Goal: Task Accomplishment & Management: Manage account settings

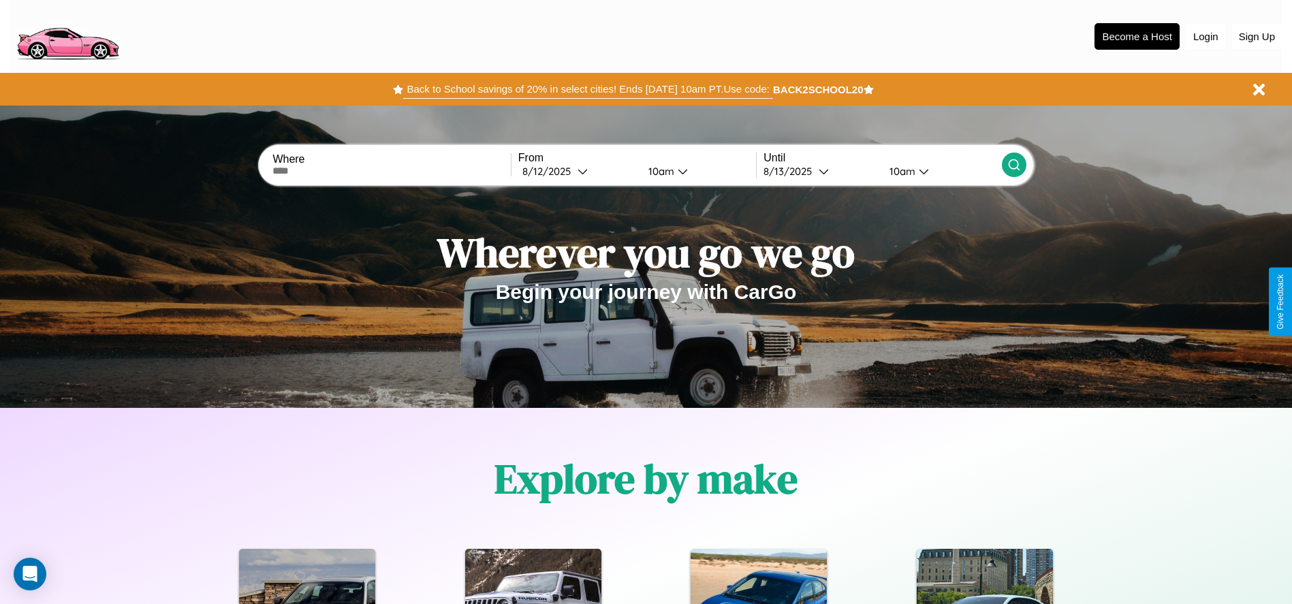
click at [588, 89] on button "Back to School savings of 20% in select cities! Ends [DATE] 10am PT. Use code:" at bounding box center [587, 89] width 369 height 19
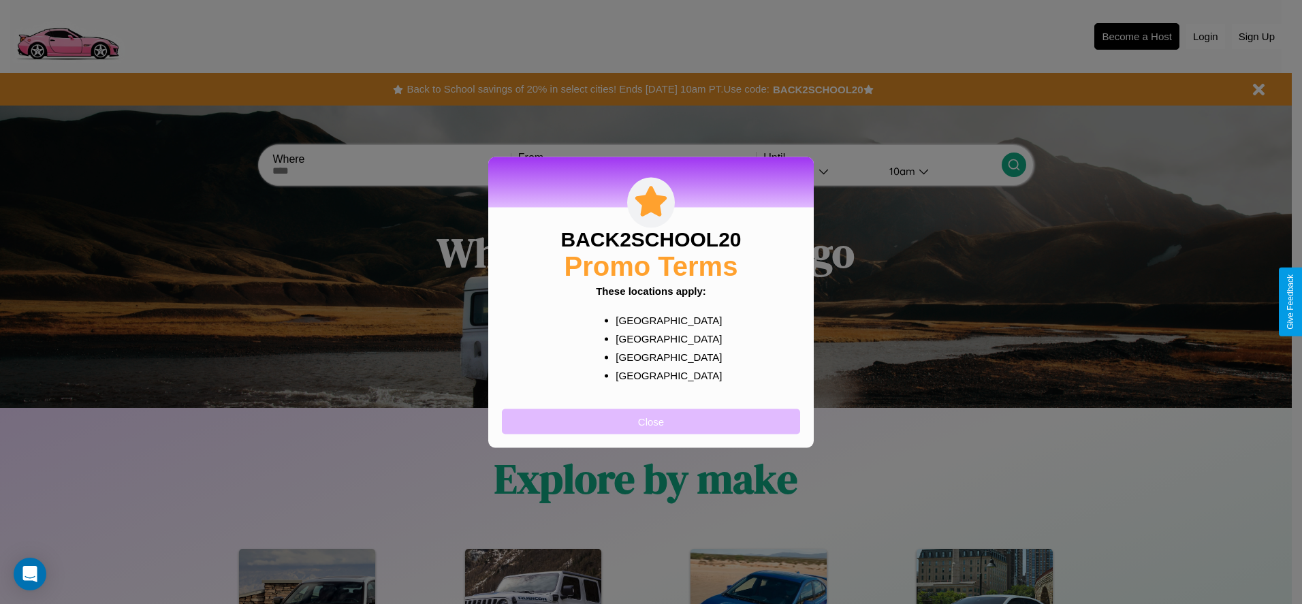
click at [651, 421] on button "Close" at bounding box center [651, 421] width 298 height 25
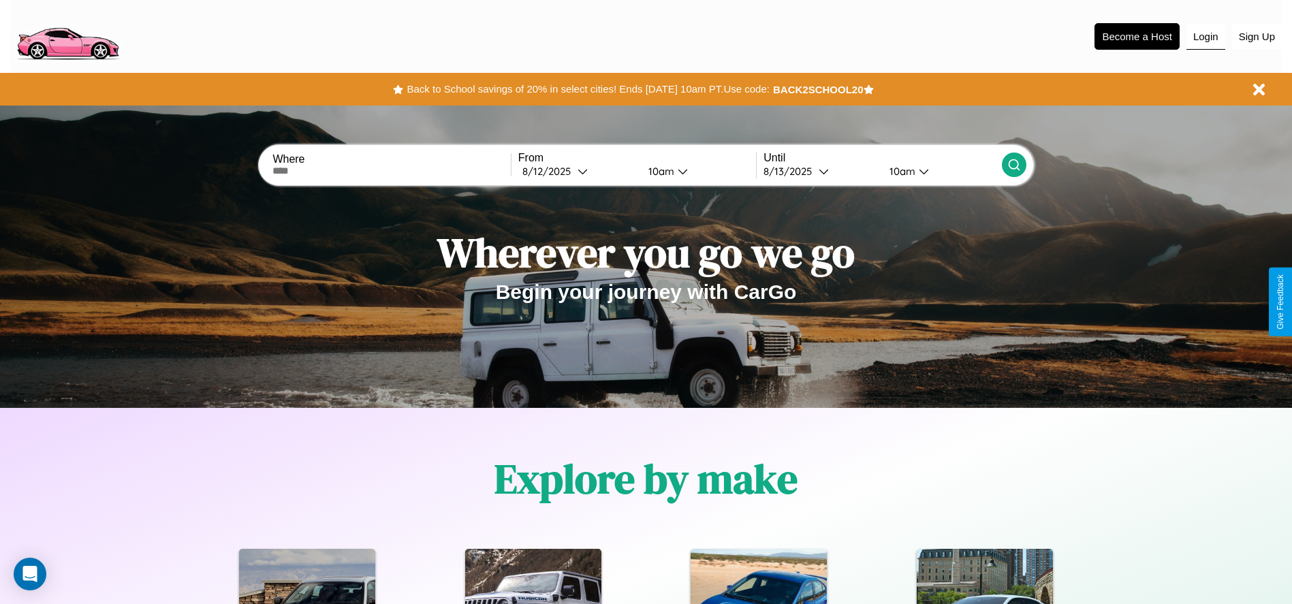
click at [1205, 36] on button "Login" at bounding box center [1205, 37] width 39 height 26
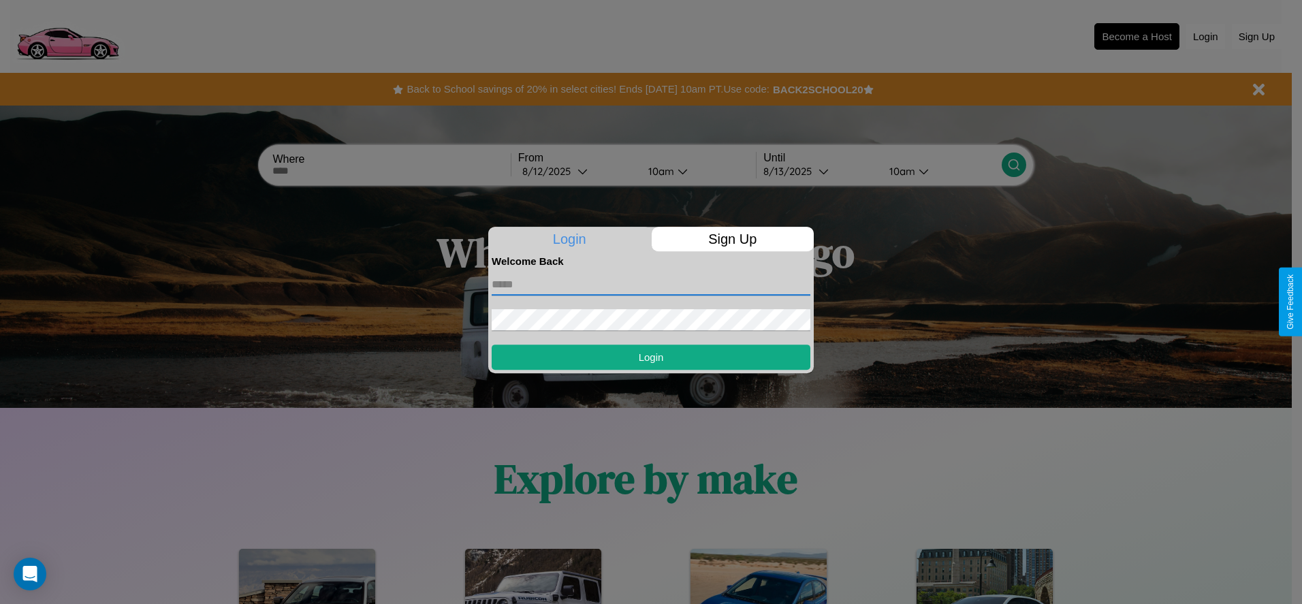
click at [651, 284] on input "text" at bounding box center [651, 285] width 319 height 22
type input "**********"
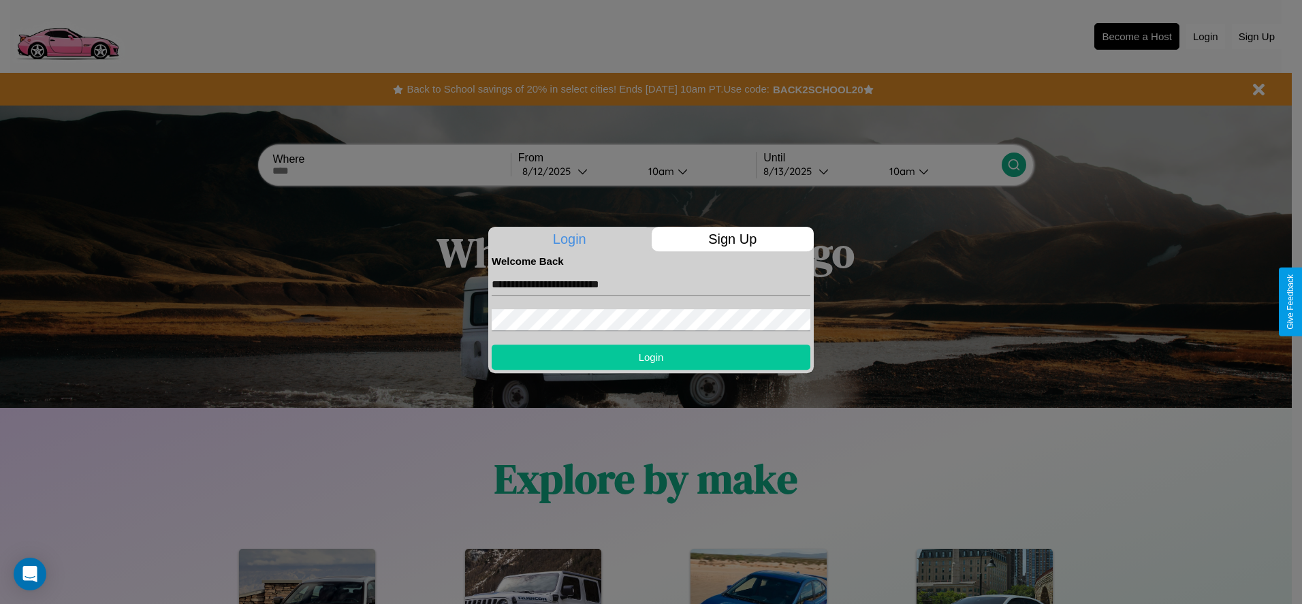
click at [651, 357] on button "Login" at bounding box center [651, 357] width 319 height 25
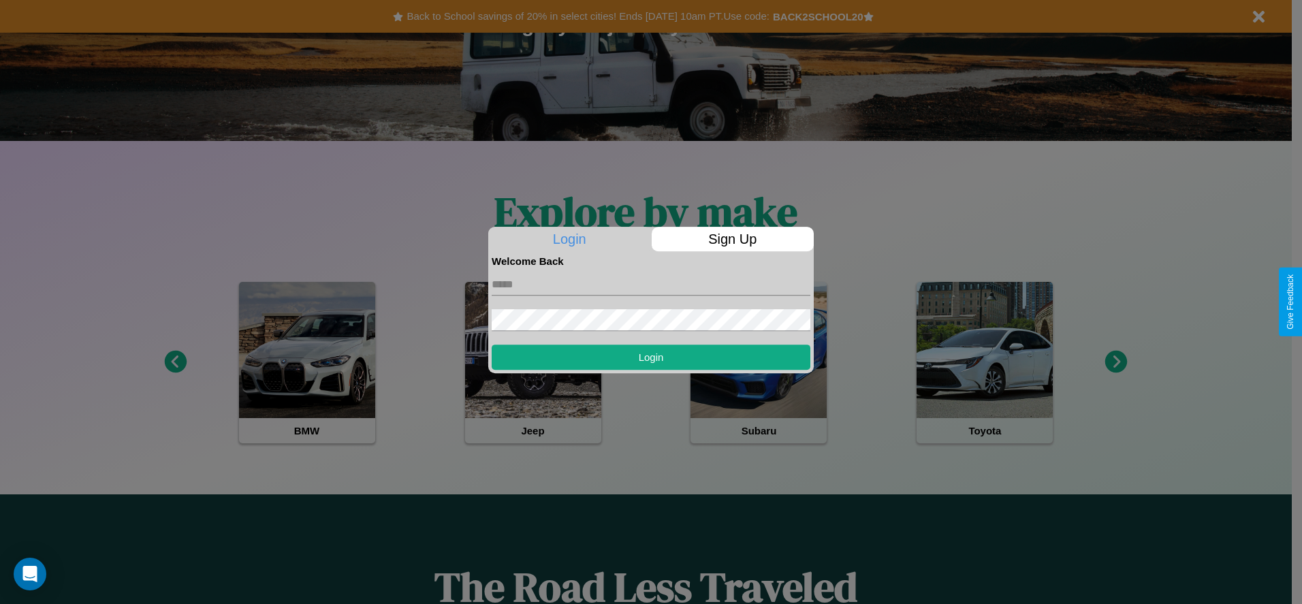
scroll to position [283, 0]
